Goal: Check status: Check status

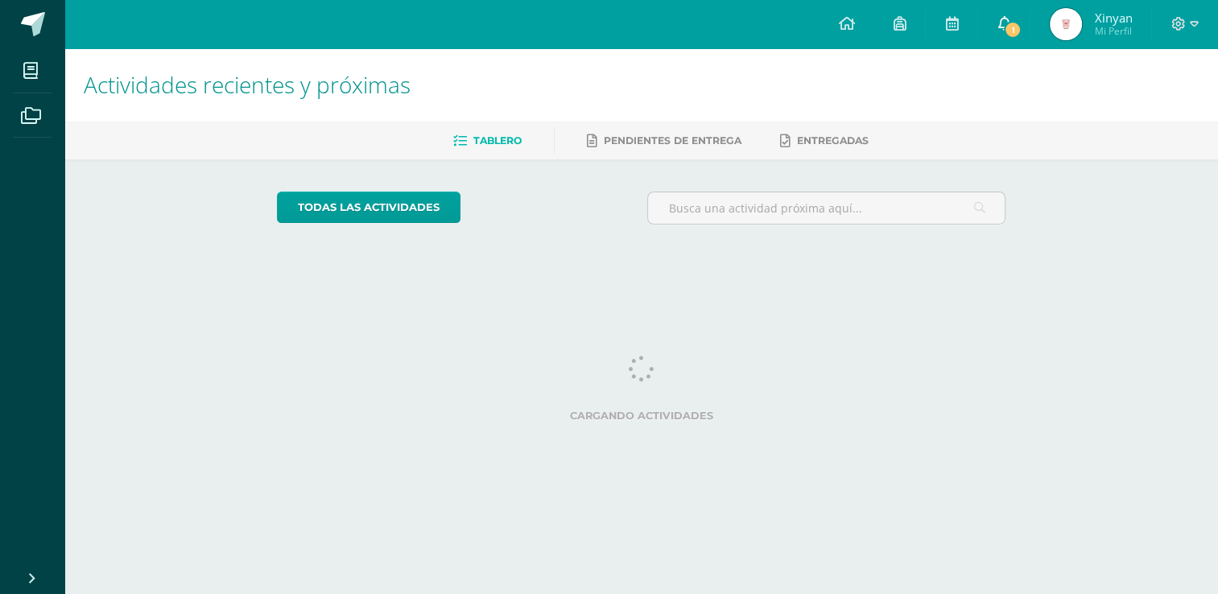
click at [1004, 24] on icon at bounding box center [1003, 23] width 13 height 14
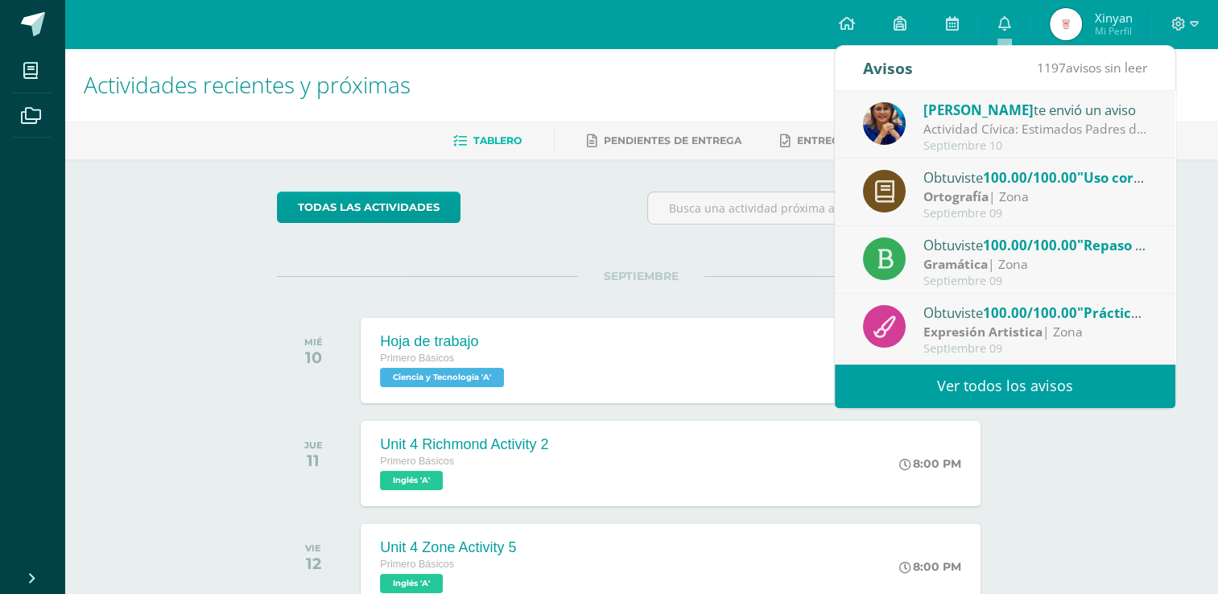
click at [1012, 118] on div "Lucía Noriega te envió un aviso" at bounding box center [1035, 109] width 224 height 21
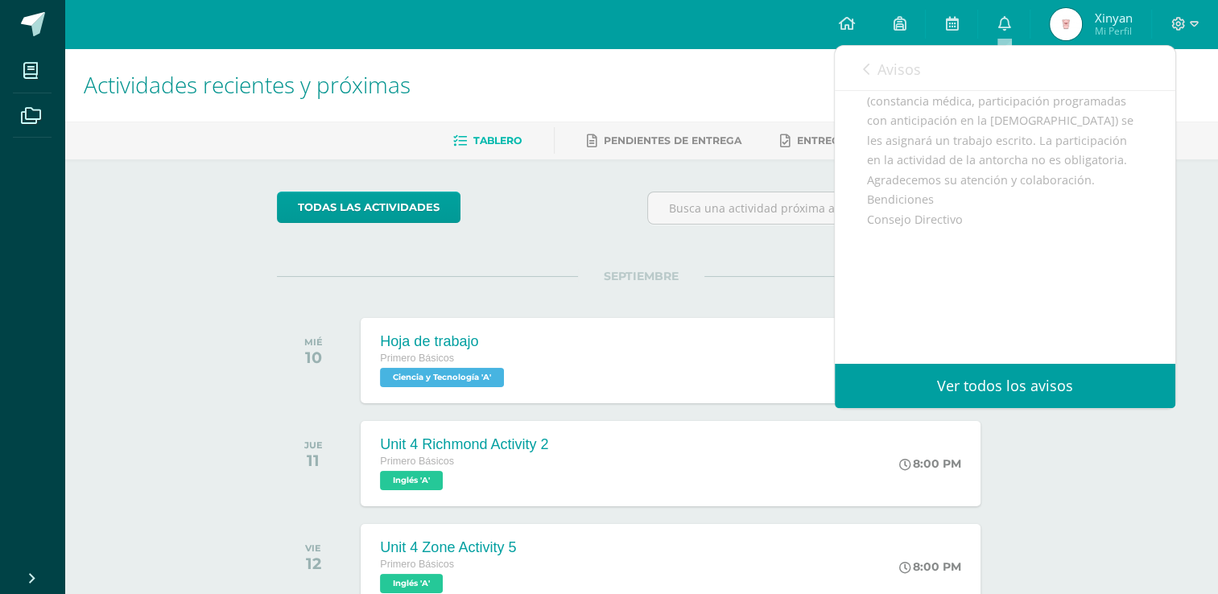
scroll to position [241, 0]
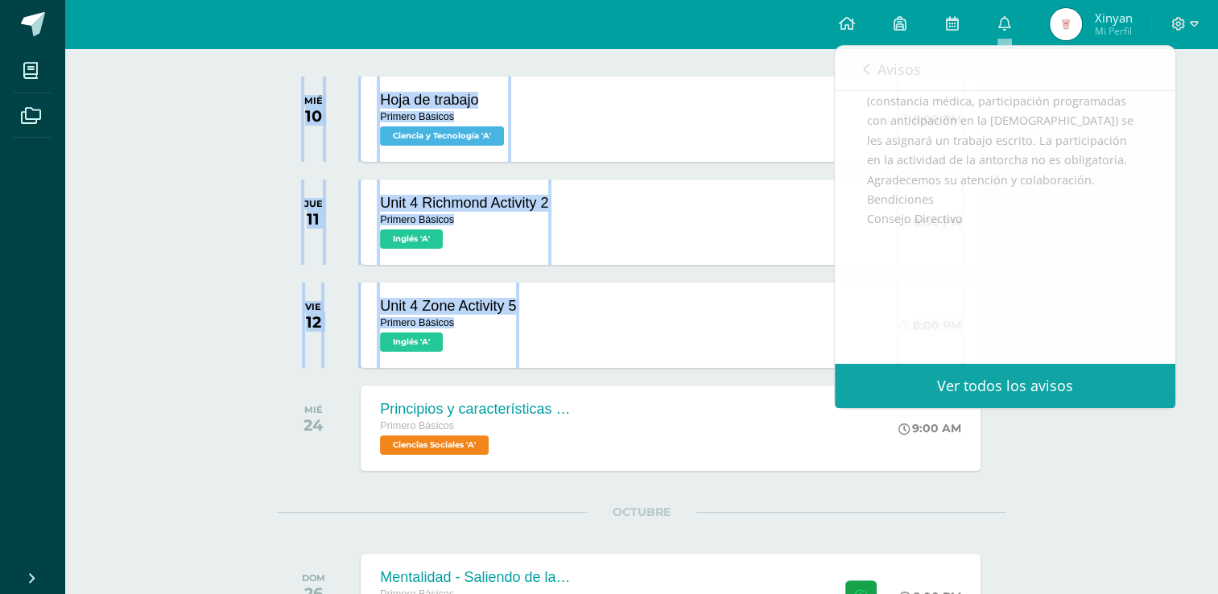
click at [0, 385] on html "Mis cursos Archivos Cerrar panel Caligrafía Primero Básicos "A" Ciencias Social…" at bounding box center [609, 502] width 1218 height 1487
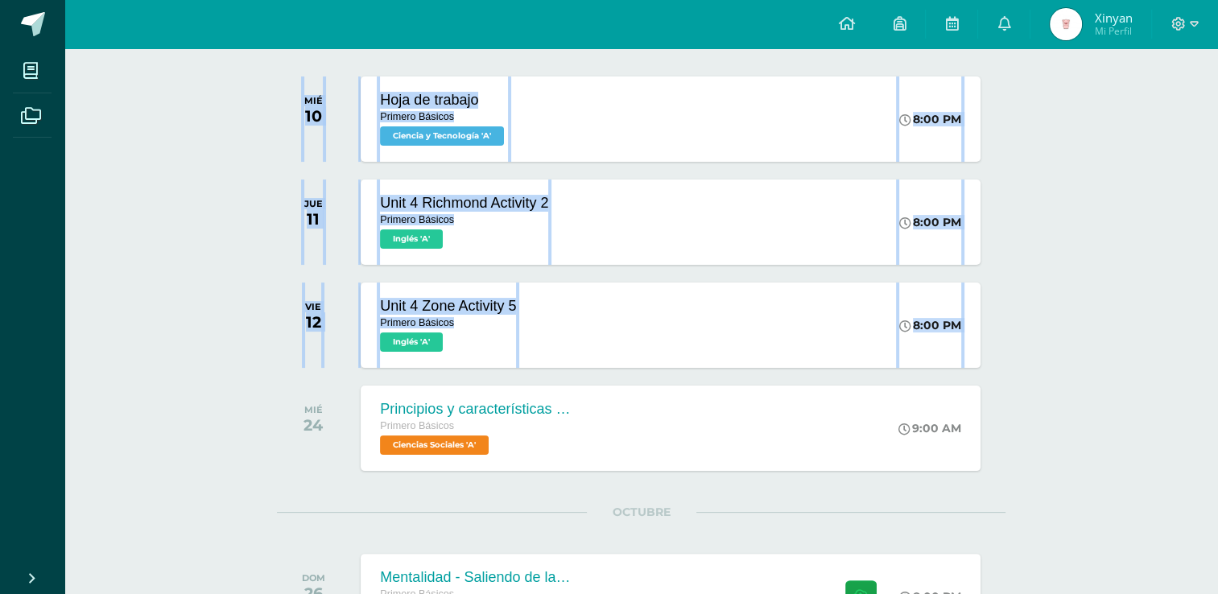
click at [301, 417] on div "MIÉ 24" at bounding box center [317, 427] width 81 height 85
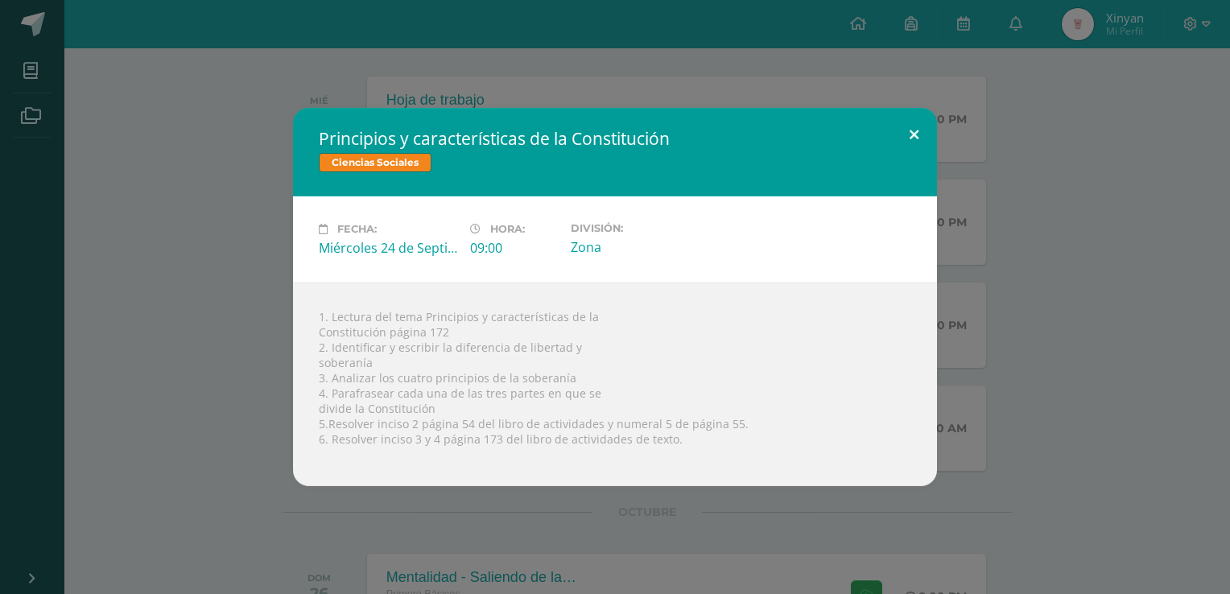
click at [913, 138] on button at bounding box center [914, 135] width 46 height 55
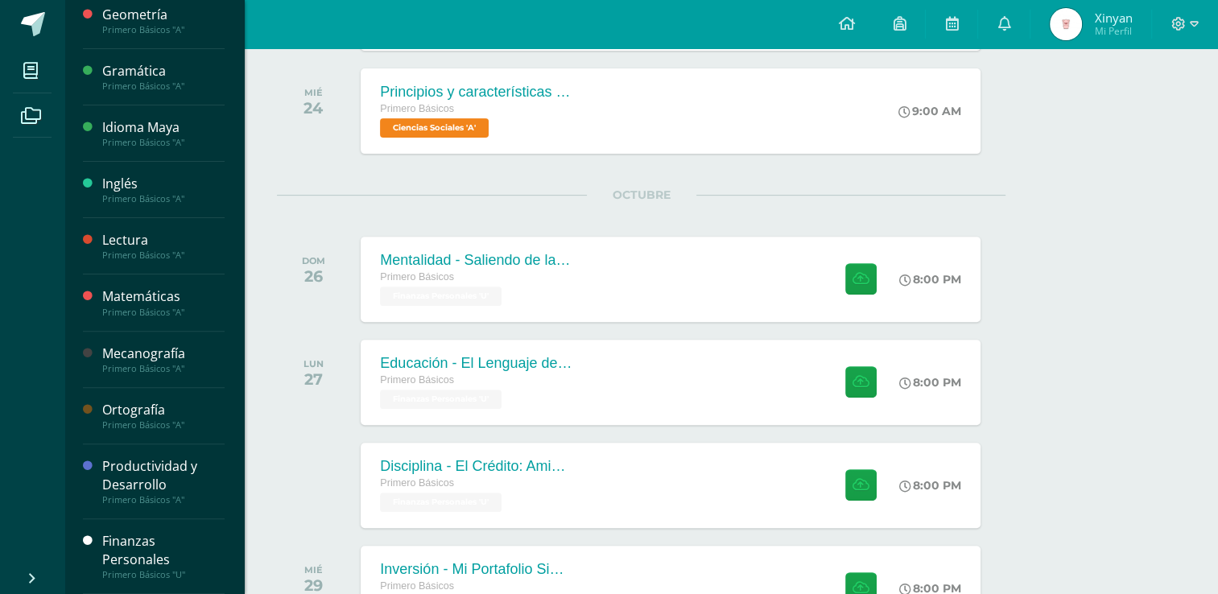
scroll to position [644, 0]
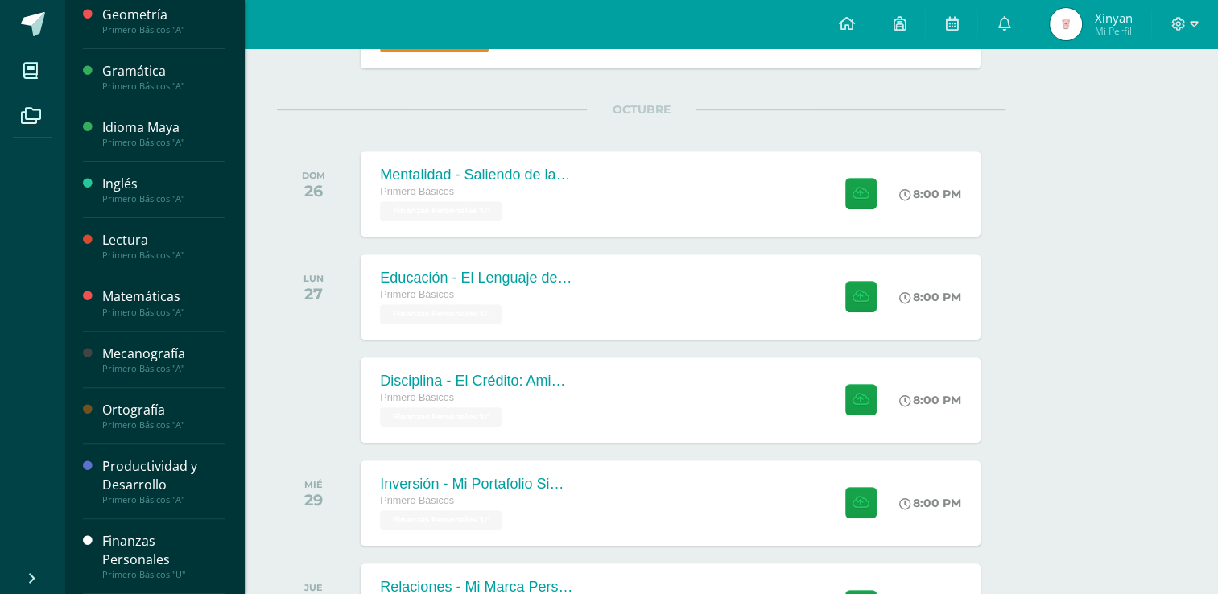
click at [132, 461] on div "Productividad y Desarrollo" at bounding box center [163, 475] width 122 height 37
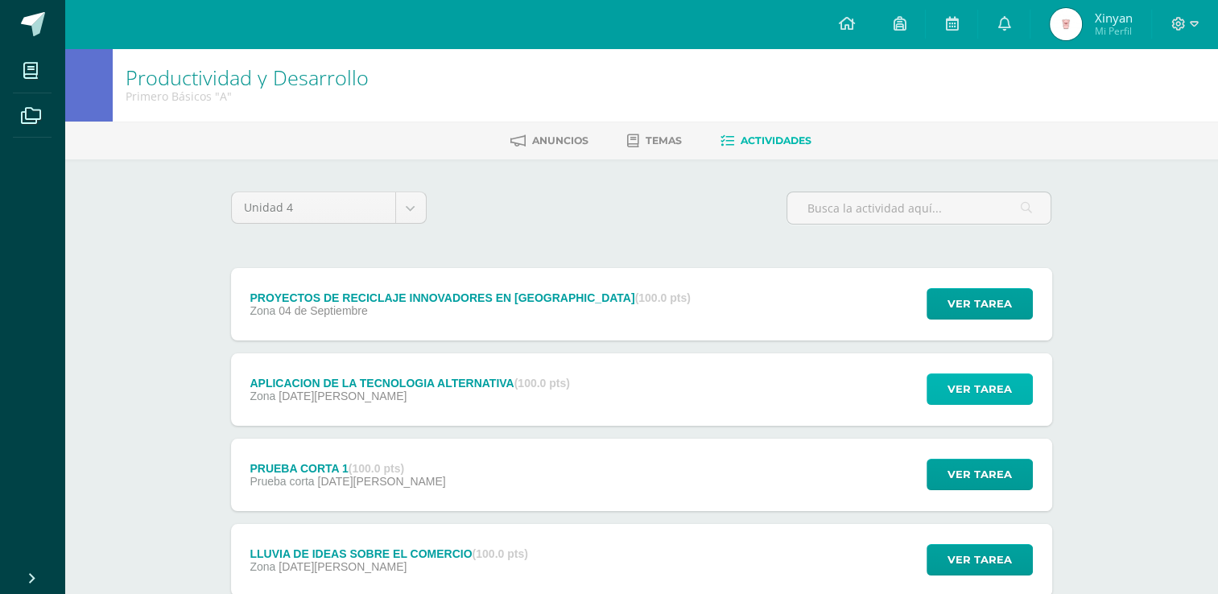
click at [955, 391] on span "Ver tarea" at bounding box center [979, 389] width 64 height 30
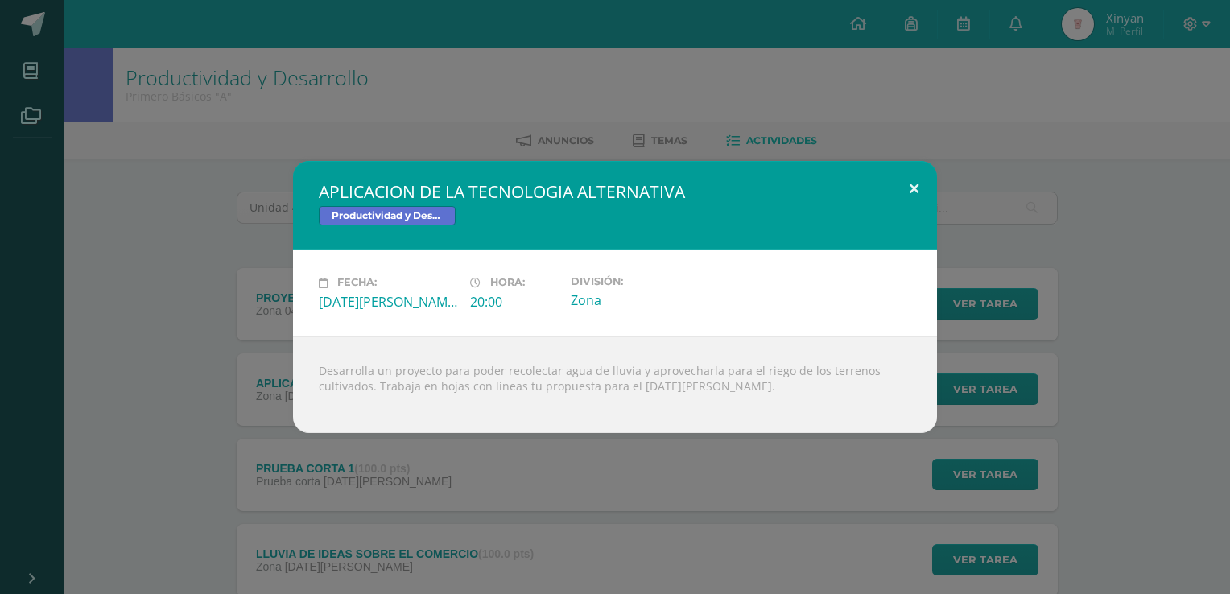
drag, startPoint x: 911, startPoint y: 204, endPoint x: 929, endPoint y: 211, distance: 19.6
click at [911, 202] on button at bounding box center [914, 188] width 46 height 55
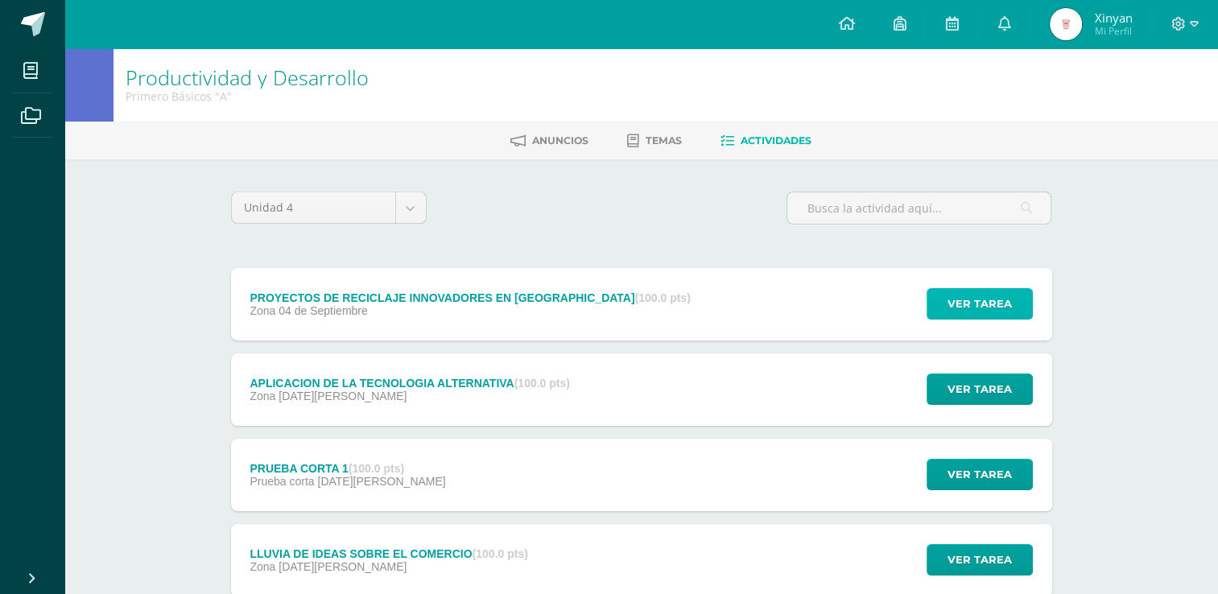
click at [1003, 298] on span "Ver tarea" at bounding box center [979, 304] width 64 height 30
